Goal: Understand process/instructions: Learn how to perform a task or action

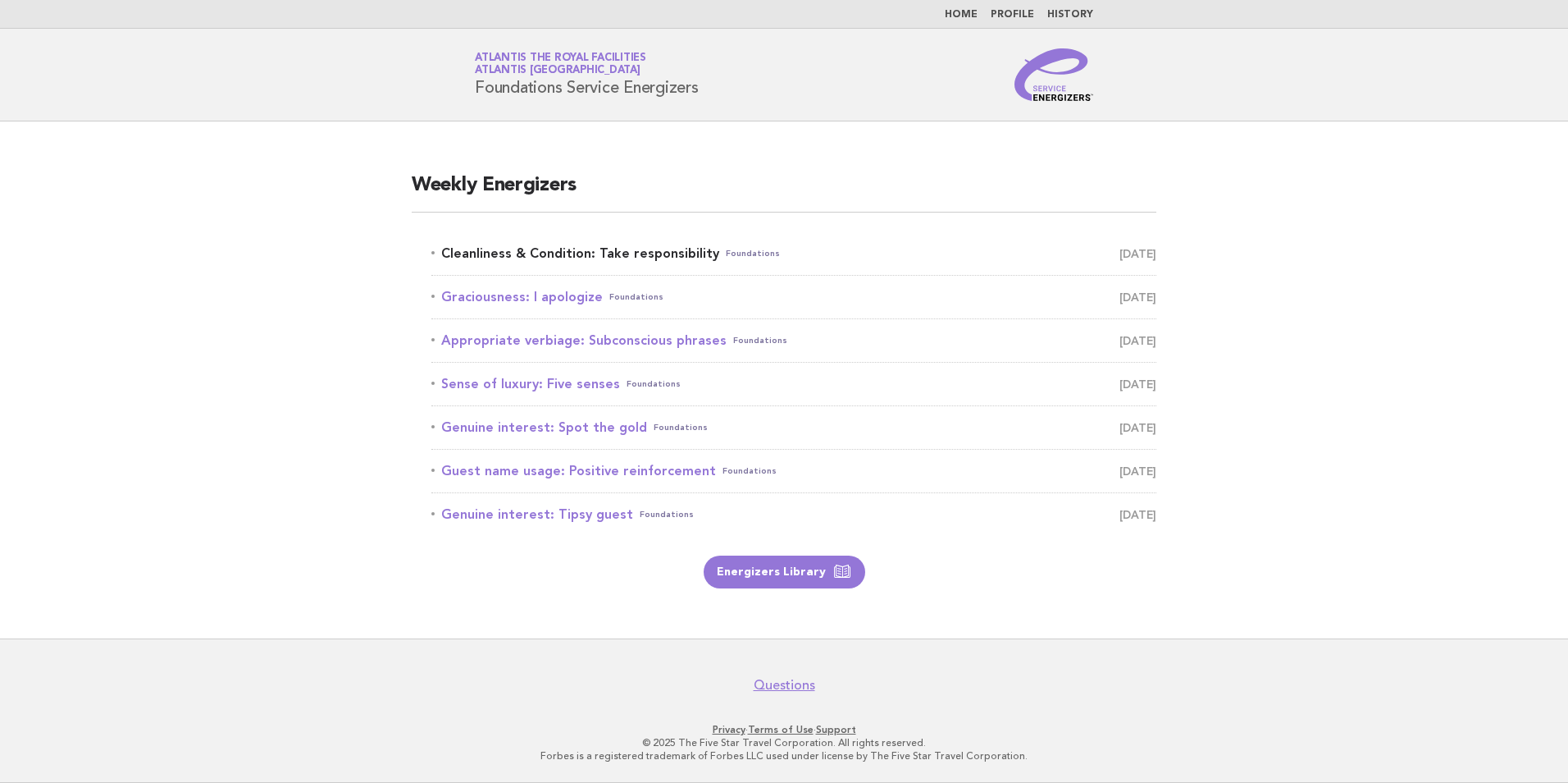
click at [603, 251] on link "Cleanliness & Condition: Take responsibility Foundations September 8" at bounding box center [793, 253] width 725 height 23
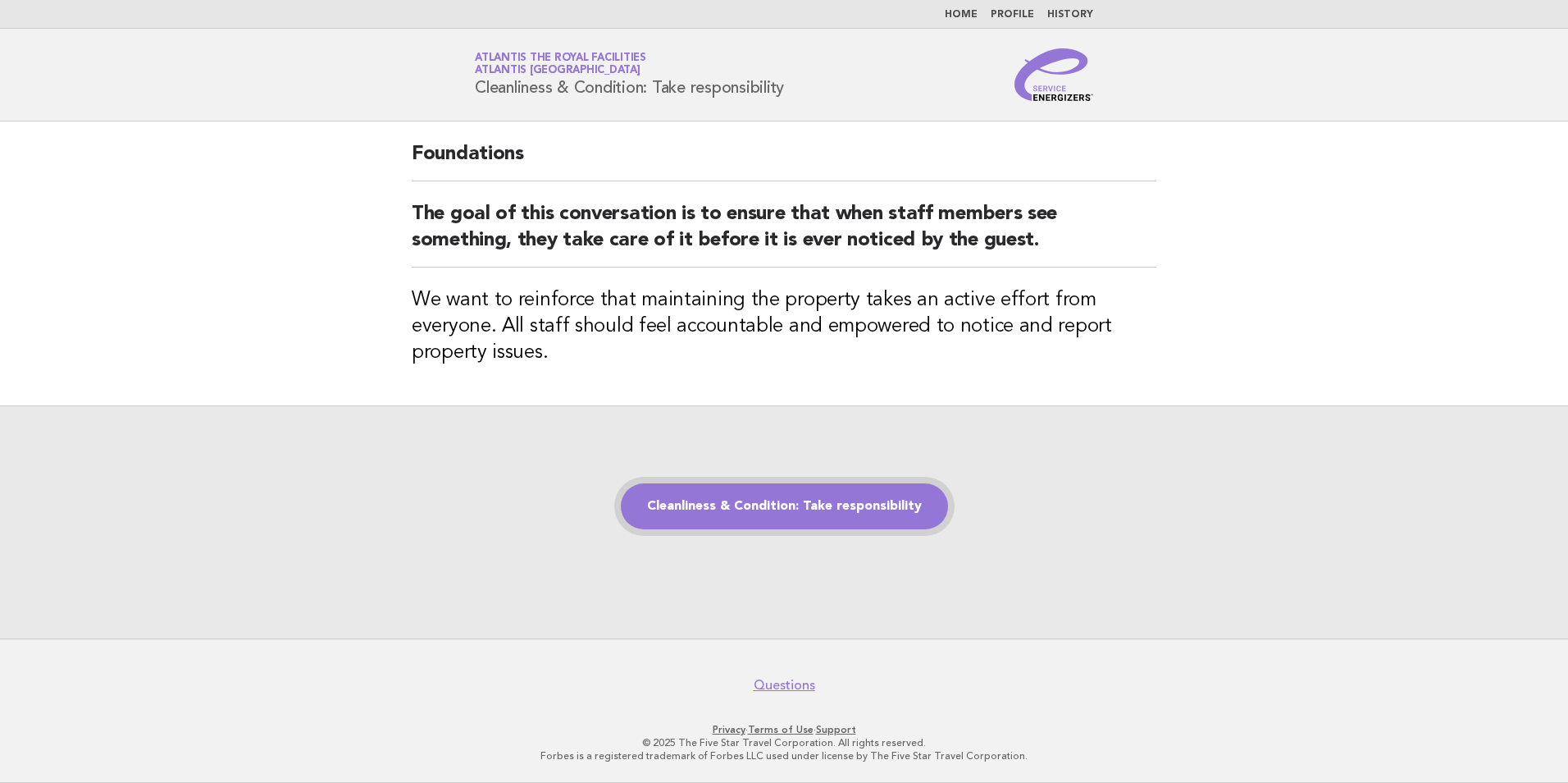
click at [833, 499] on link "Cleanliness & Condition: Take responsibility" at bounding box center [784, 507] width 327 height 46
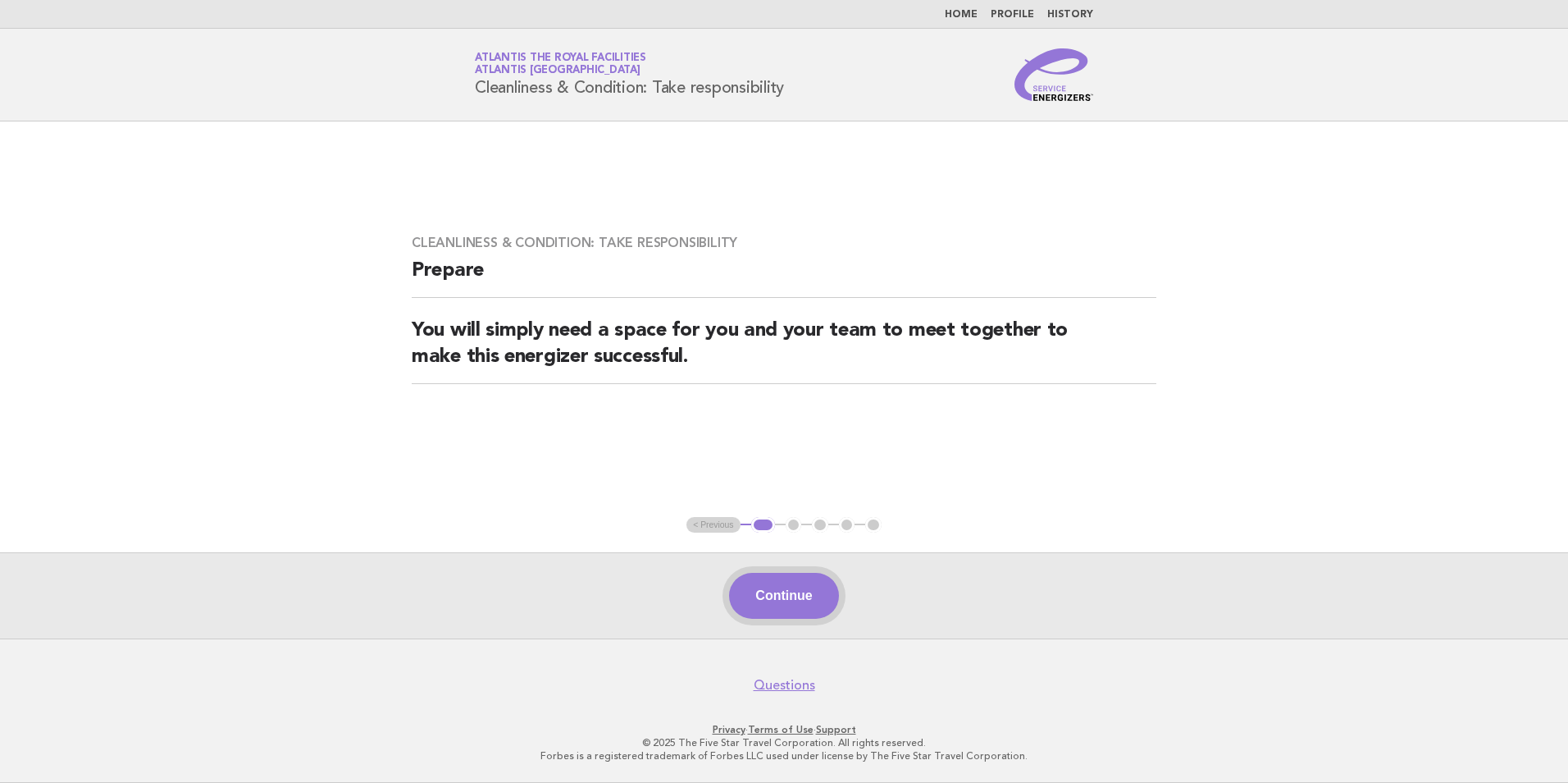
click at [786, 607] on button "Continue" at bounding box center [783, 595] width 109 height 46
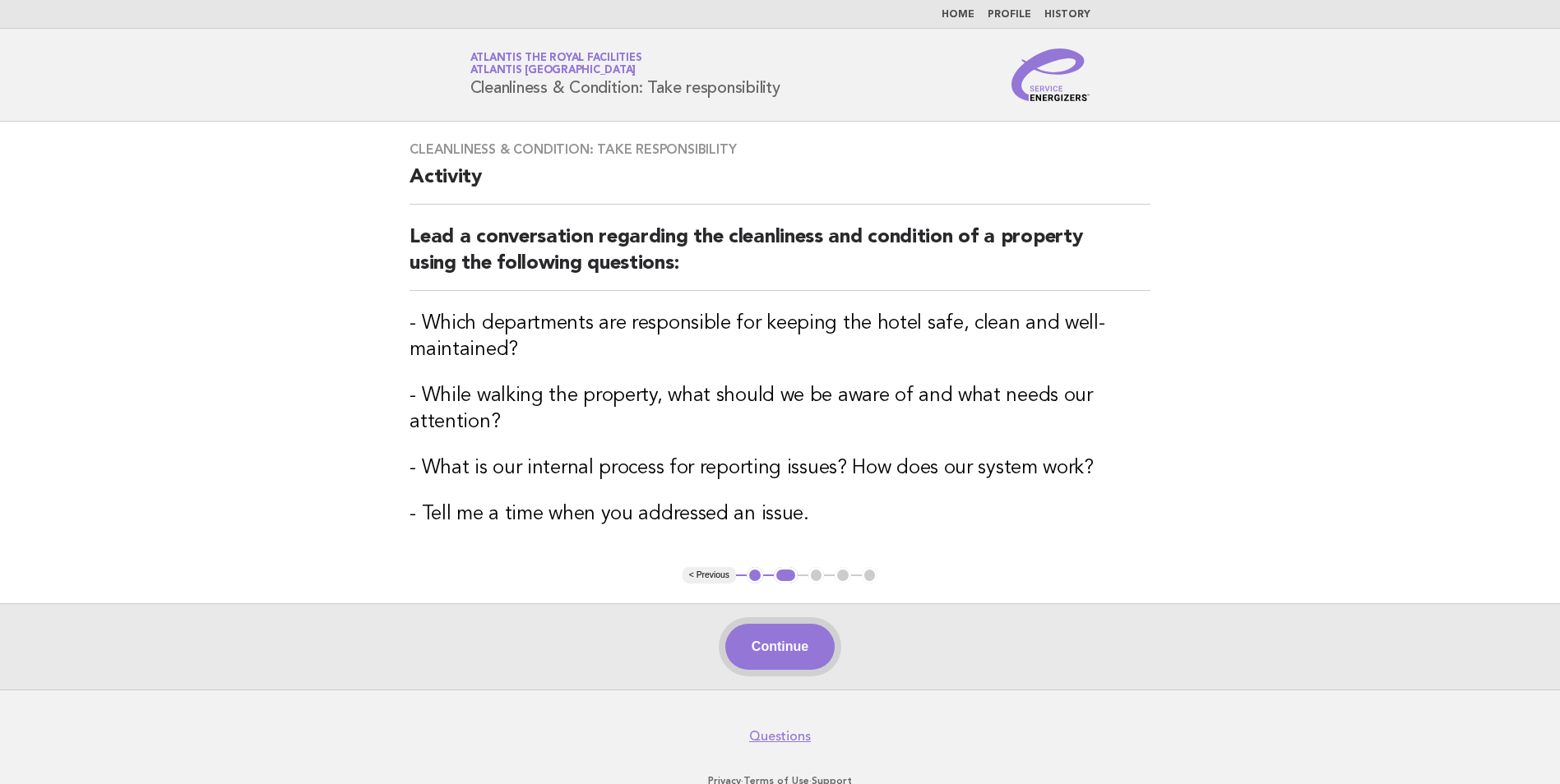
click at [747, 641] on button "Continue" at bounding box center [780, 647] width 109 height 46
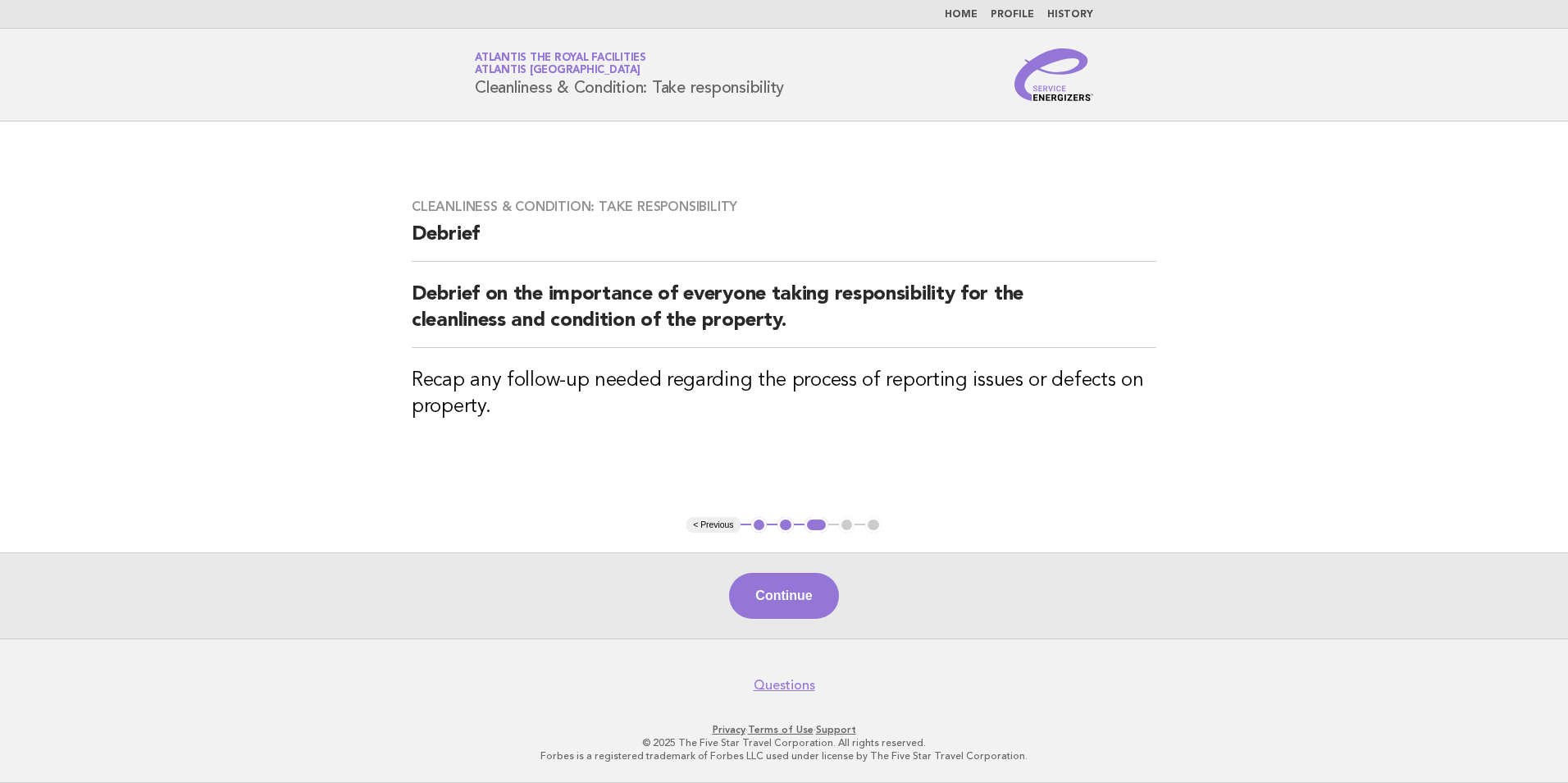
click at [780, 582] on button "Continue" at bounding box center [783, 595] width 109 height 46
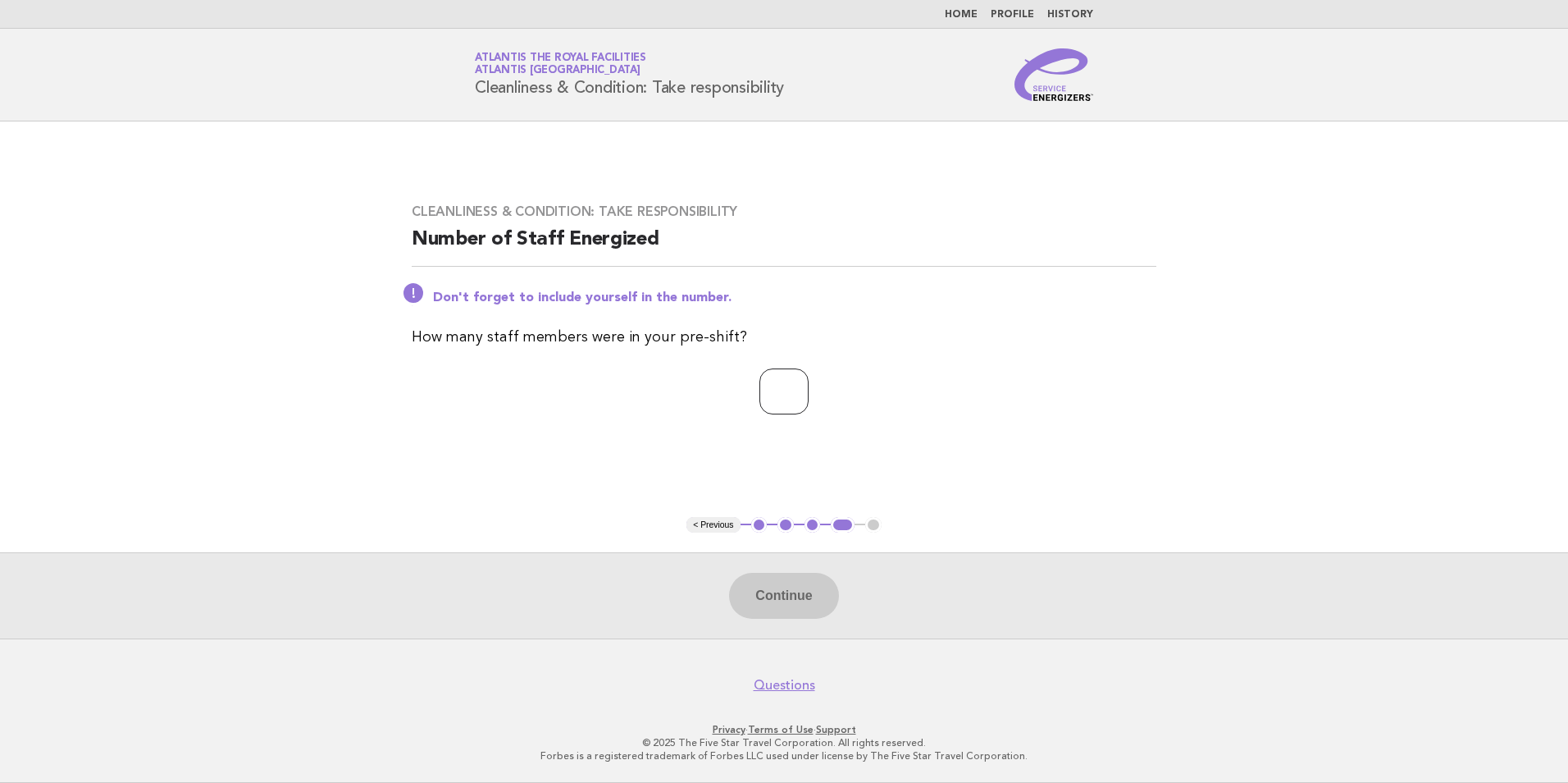
click at [771, 391] on input "number" at bounding box center [784, 391] width 49 height 46
type input "**"
click at [818, 611] on button "Continue" at bounding box center [783, 595] width 109 height 46
